Goal: Check status

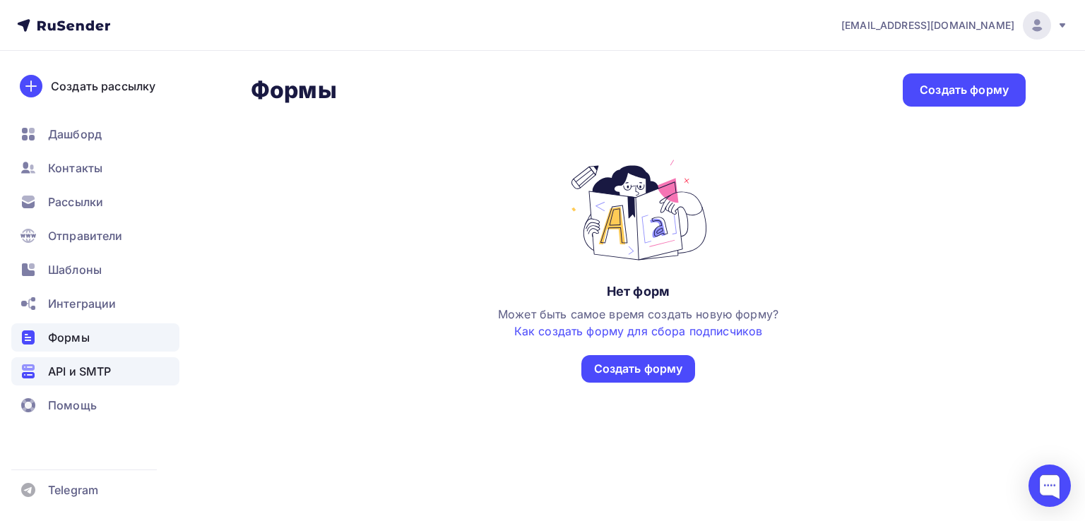
click at [100, 374] on span "API и SMTP" at bounding box center [79, 371] width 63 height 17
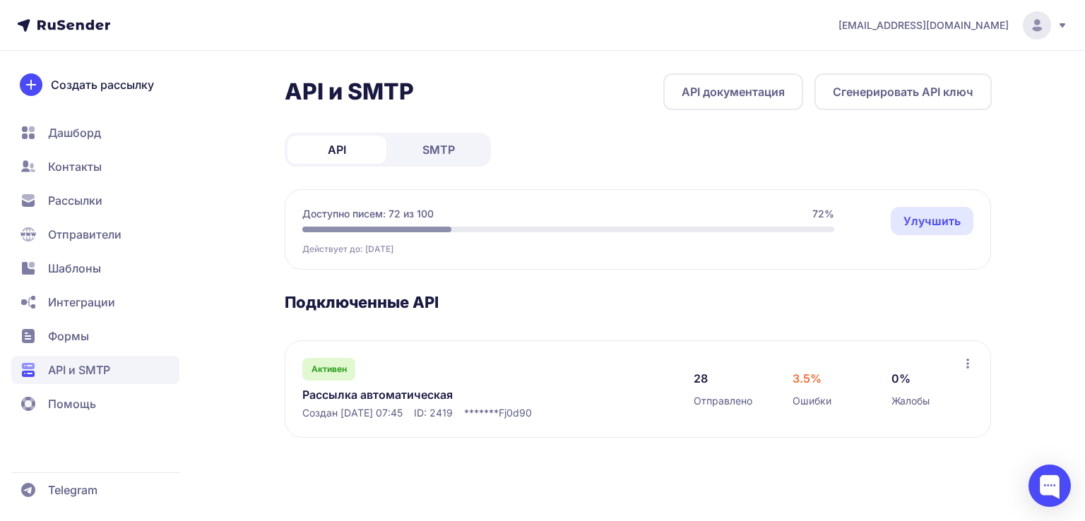
click at [105, 230] on span "Отправители" at bounding box center [84, 234] width 73 height 17
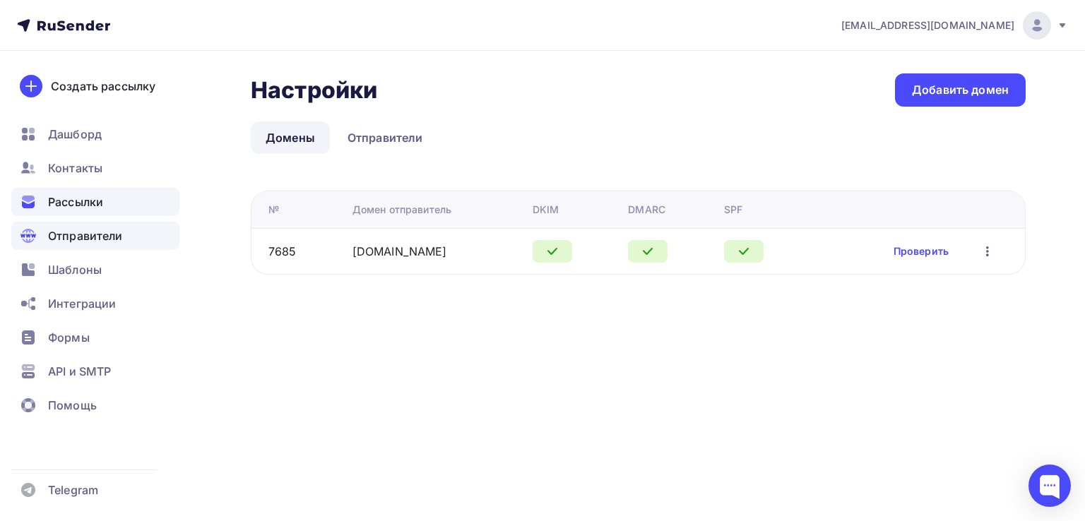
click at [102, 201] on span "Рассылки" at bounding box center [75, 202] width 55 height 17
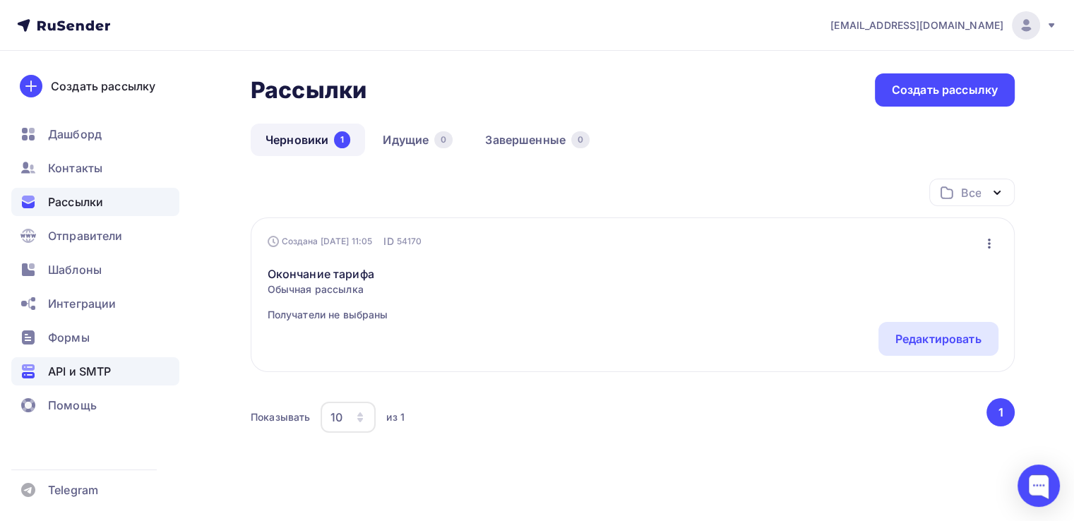
click at [105, 373] on span "API и SMTP" at bounding box center [79, 371] width 63 height 17
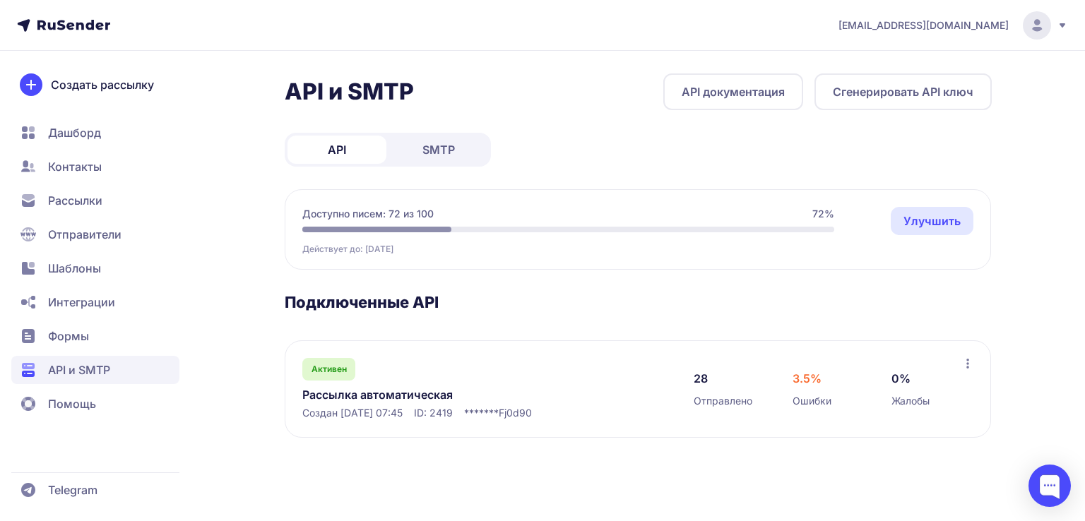
click at [483, 365] on div "Активен Рассылка автоматическая Создан [DATE] 07:45 ID: 2419 ******* Fj0d90" at bounding box center [483, 389] width 363 height 62
click at [364, 391] on link "Рассылка автоматическая" at bounding box center [447, 394] width 290 height 17
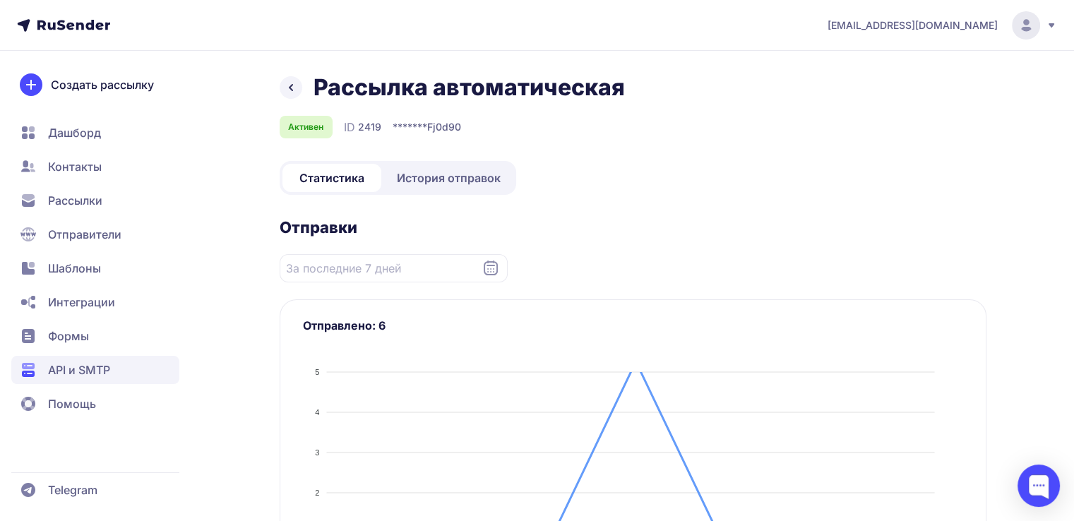
click at [499, 170] on span "История отправок" at bounding box center [449, 177] width 104 height 17
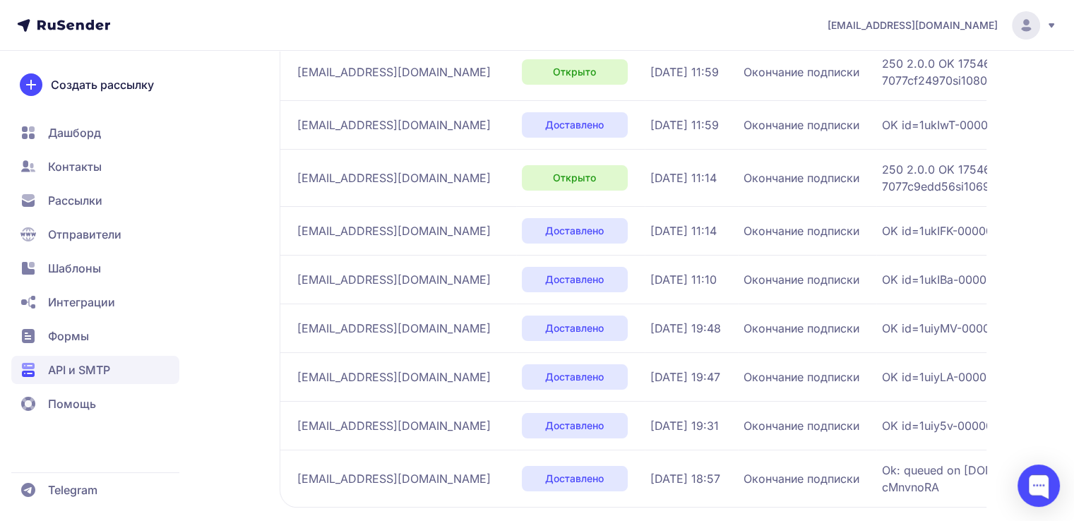
scroll to position [424, 0]
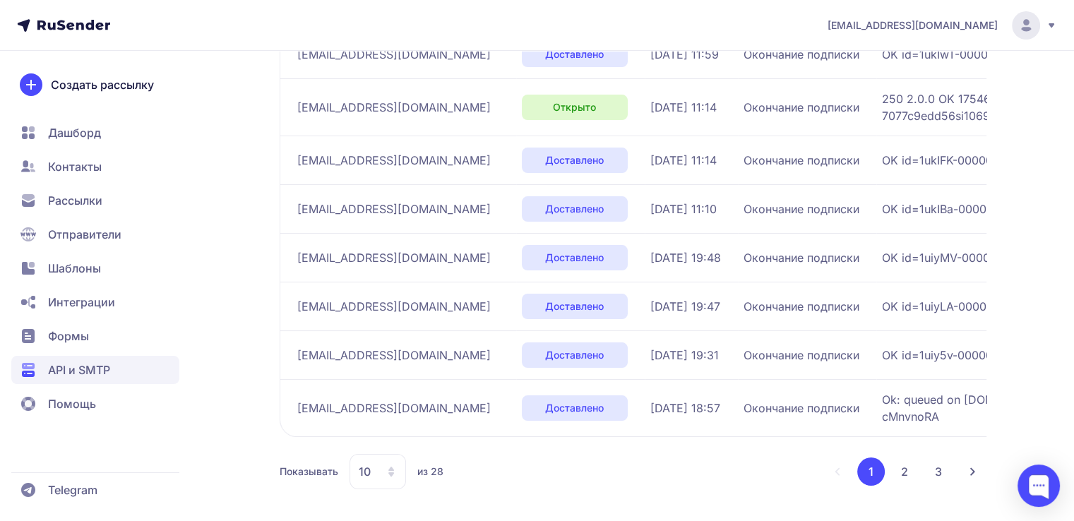
click at [907, 477] on button "2" at bounding box center [905, 472] width 28 height 28
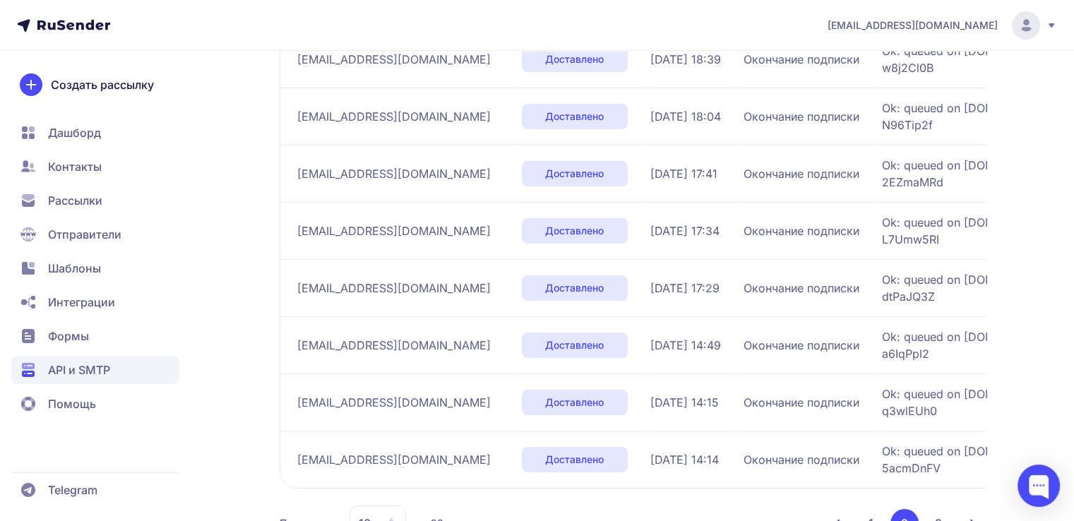
scroll to position [475, 0]
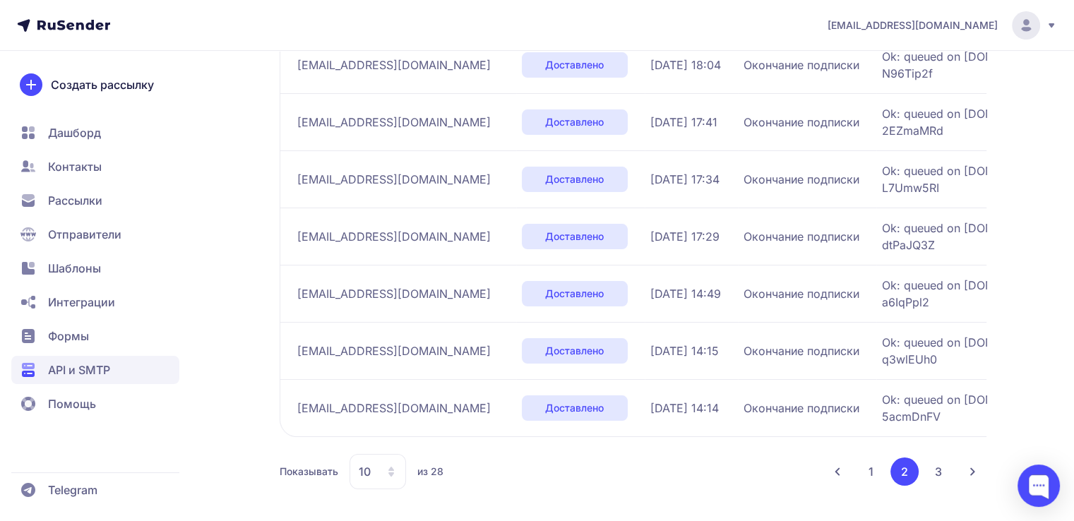
click at [864, 467] on button "1" at bounding box center [871, 472] width 28 height 28
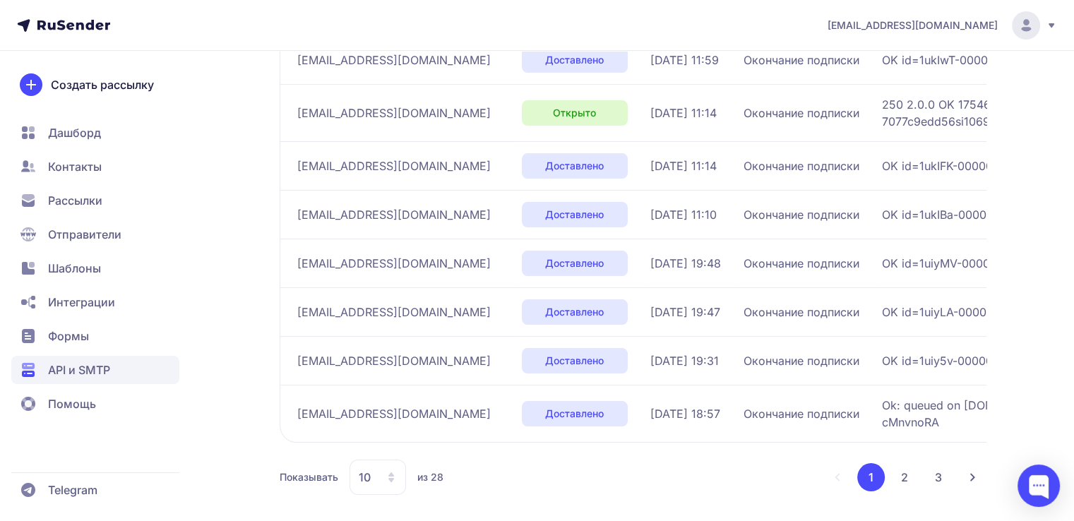
scroll to position [424, 0]
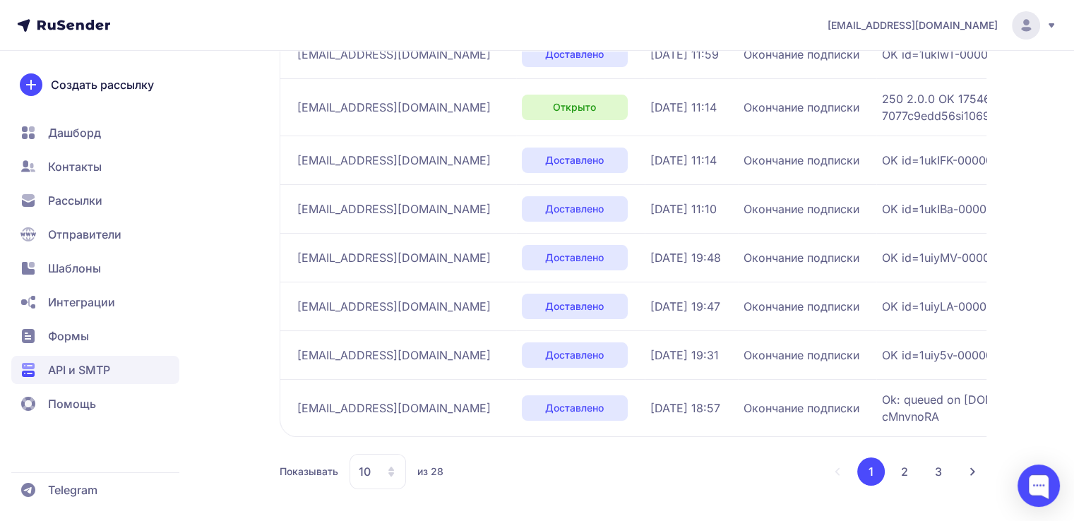
click at [944, 472] on button "3" at bounding box center [938, 472] width 28 height 28
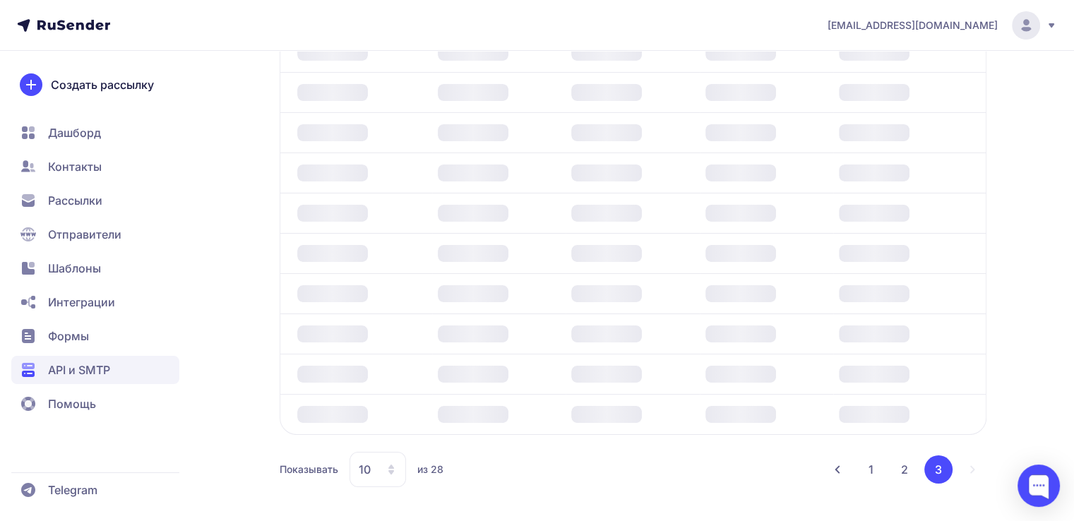
scroll to position [311, 0]
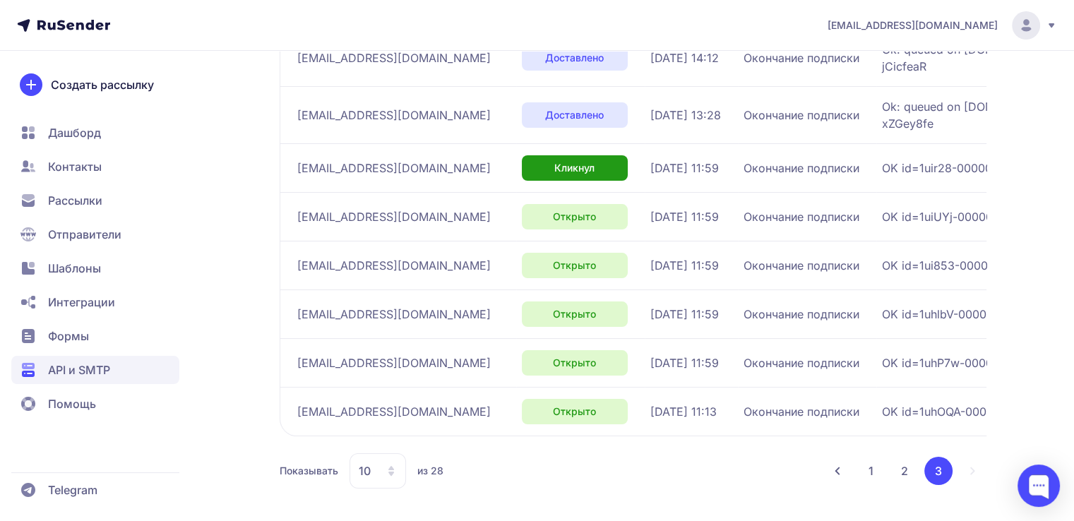
click at [904, 475] on button "2" at bounding box center [905, 471] width 28 height 28
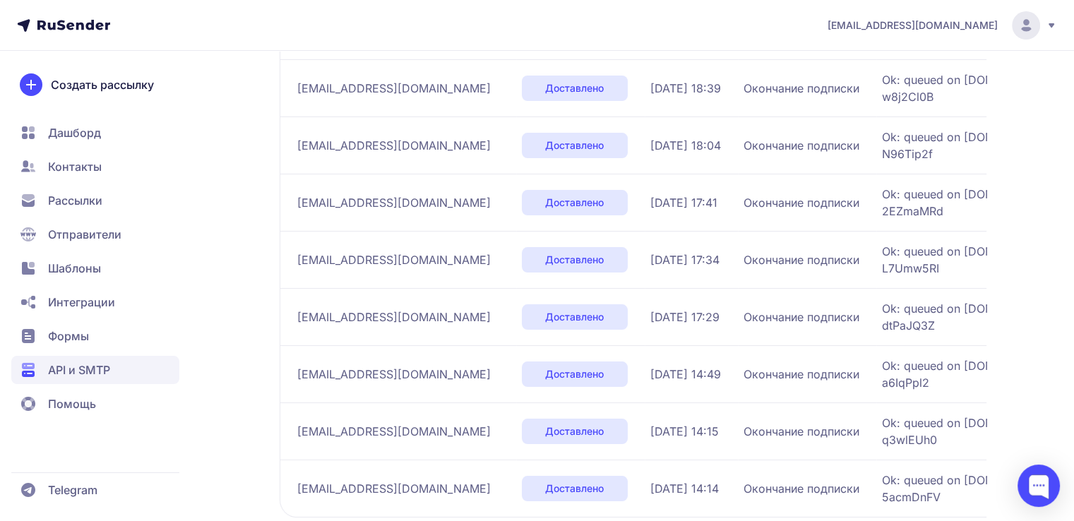
scroll to position [475, 0]
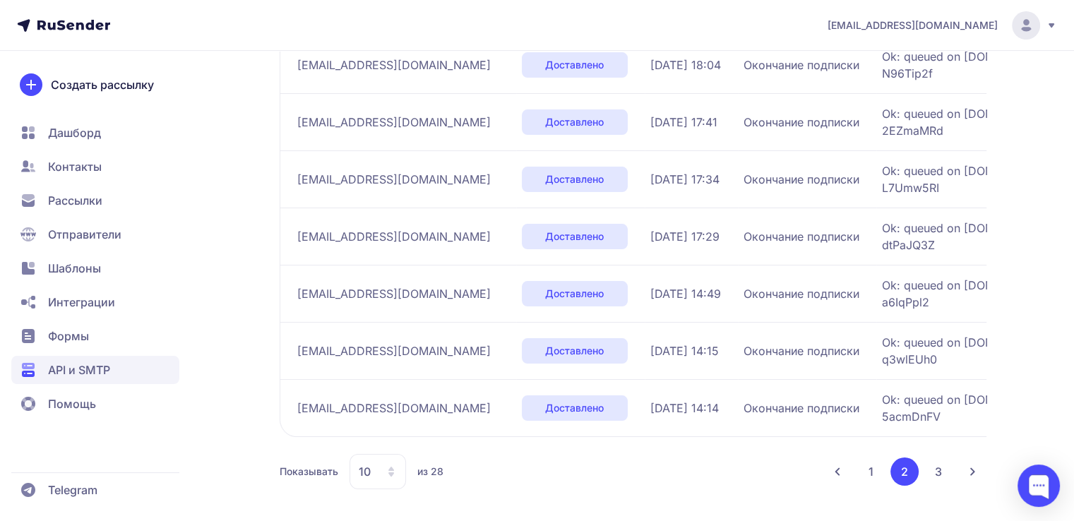
click at [862, 470] on button "1" at bounding box center [871, 472] width 28 height 28
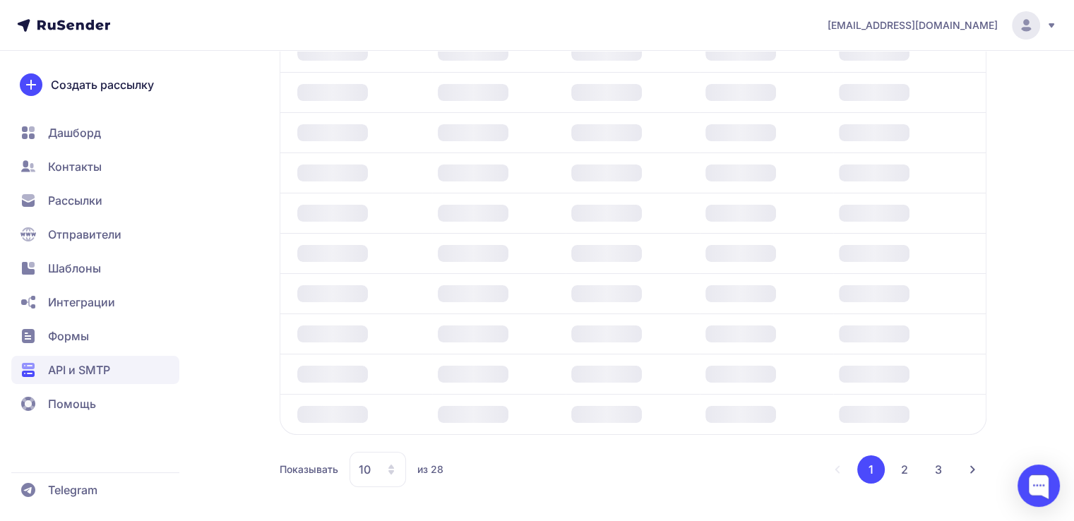
scroll to position [424, 0]
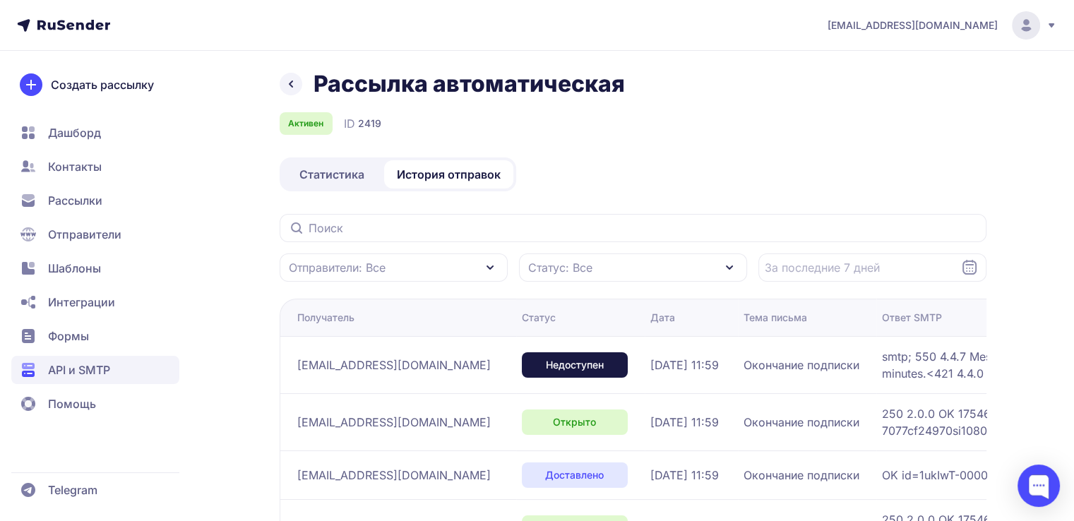
scroll to position [1, 0]
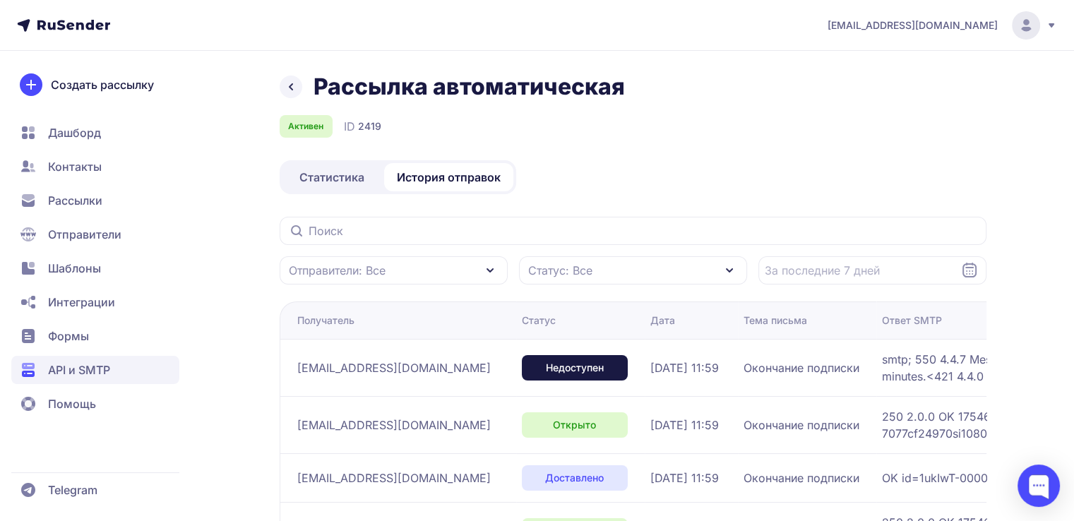
click at [331, 179] on span "Статистика" at bounding box center [331, 177] width 65 height 17
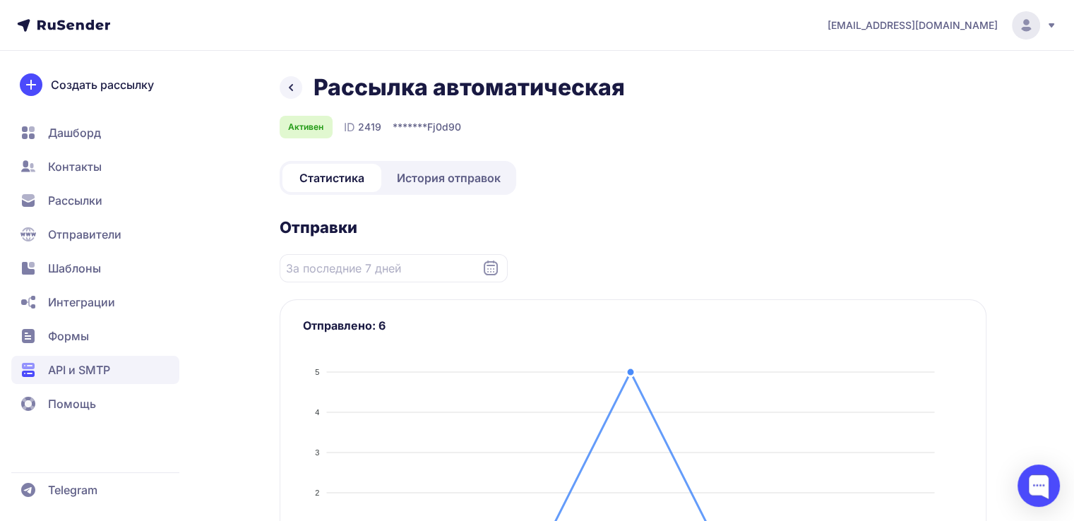
click at [319, 176] on span "Статистика" at bounding box center [331, 177] width 65 height 17
click at [289, 93] on icon at bounding box center [290, 87] width 17 height 17
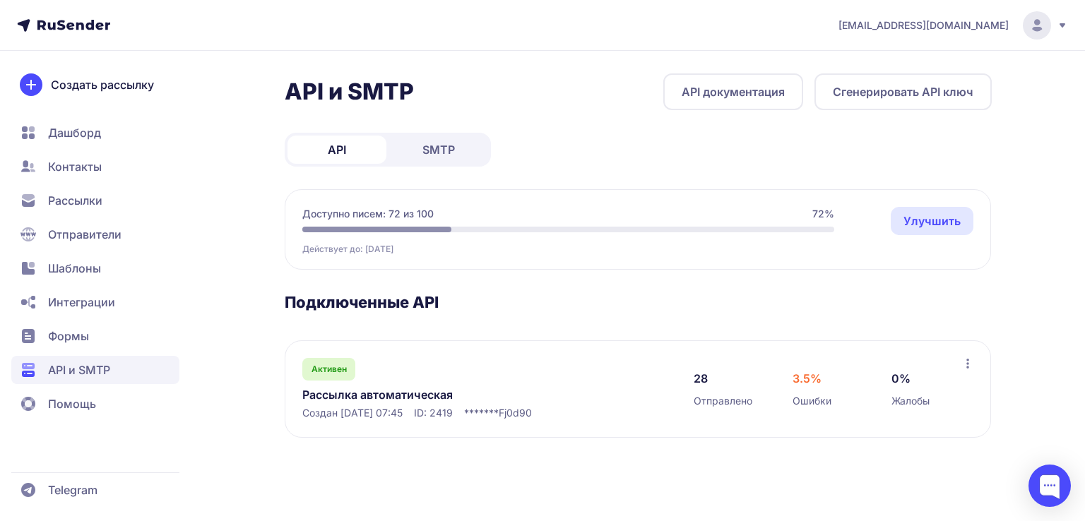
click at [966, 361] on icon at bounding box center [967, 363] width 11 height 11
click at [522, 458] on div "API и SMTP API документация Сгенерировать API ключ API SMTP Доступно писем: 72 …" at bounding box center [638, 272] width 707 height 398
click at [566, 399] on link "Рассылка автоматическая" at bounding box center [447, 394] width 290 height 17
